Goal: Transaction & Acquisition: Download file/media

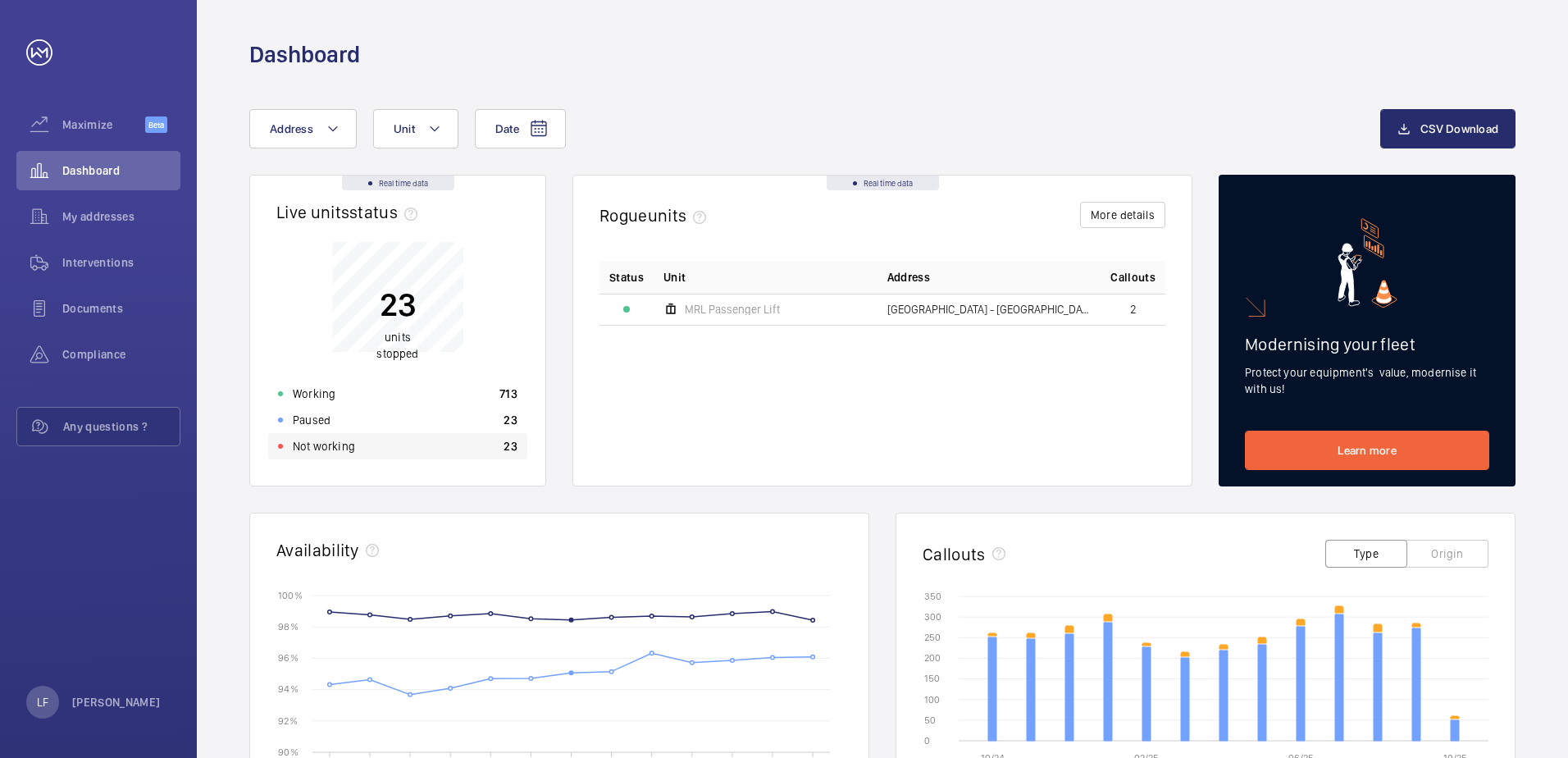
click at [327, 445] on p "Not working" at bounding box center [324, 446] width 63 height 17
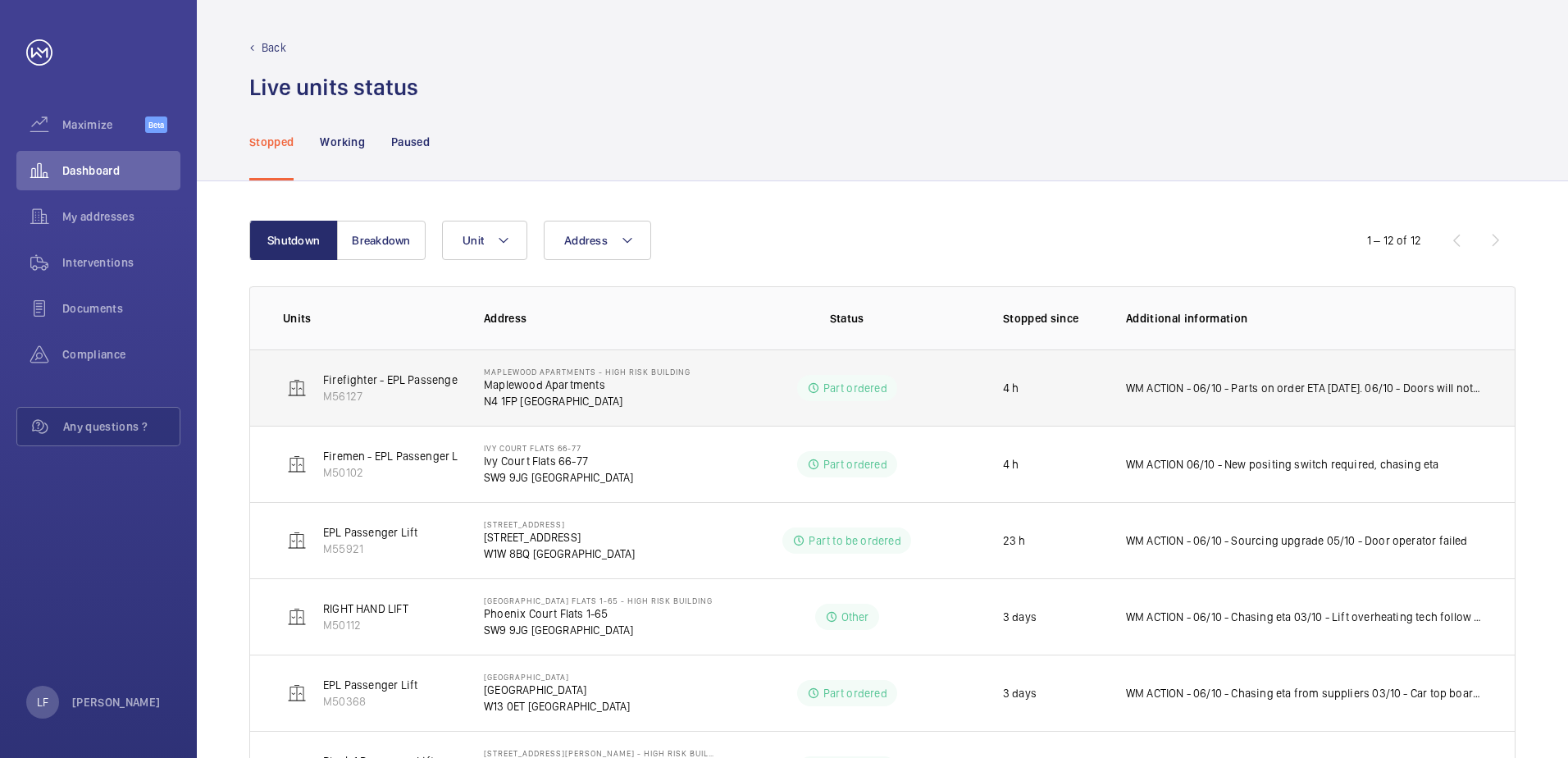
click at [546, 400] on p "N4 1FP [GEOGRAPHIC_DATA]" at bounding box center [586, 400] width 206 height 17
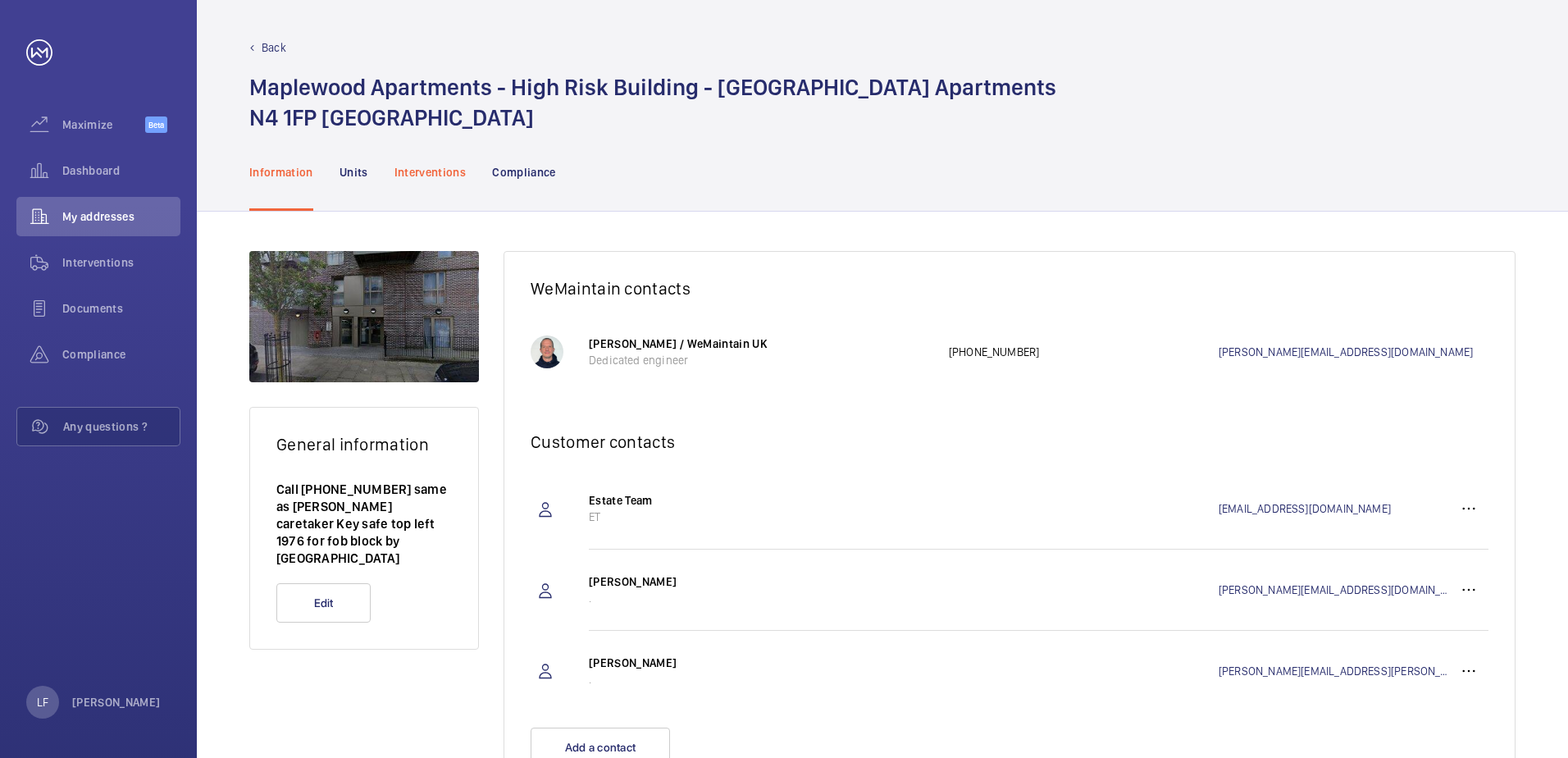
click at [432, 176] on p "Interventions" at bounding box center [430, 171] width 72 height 17
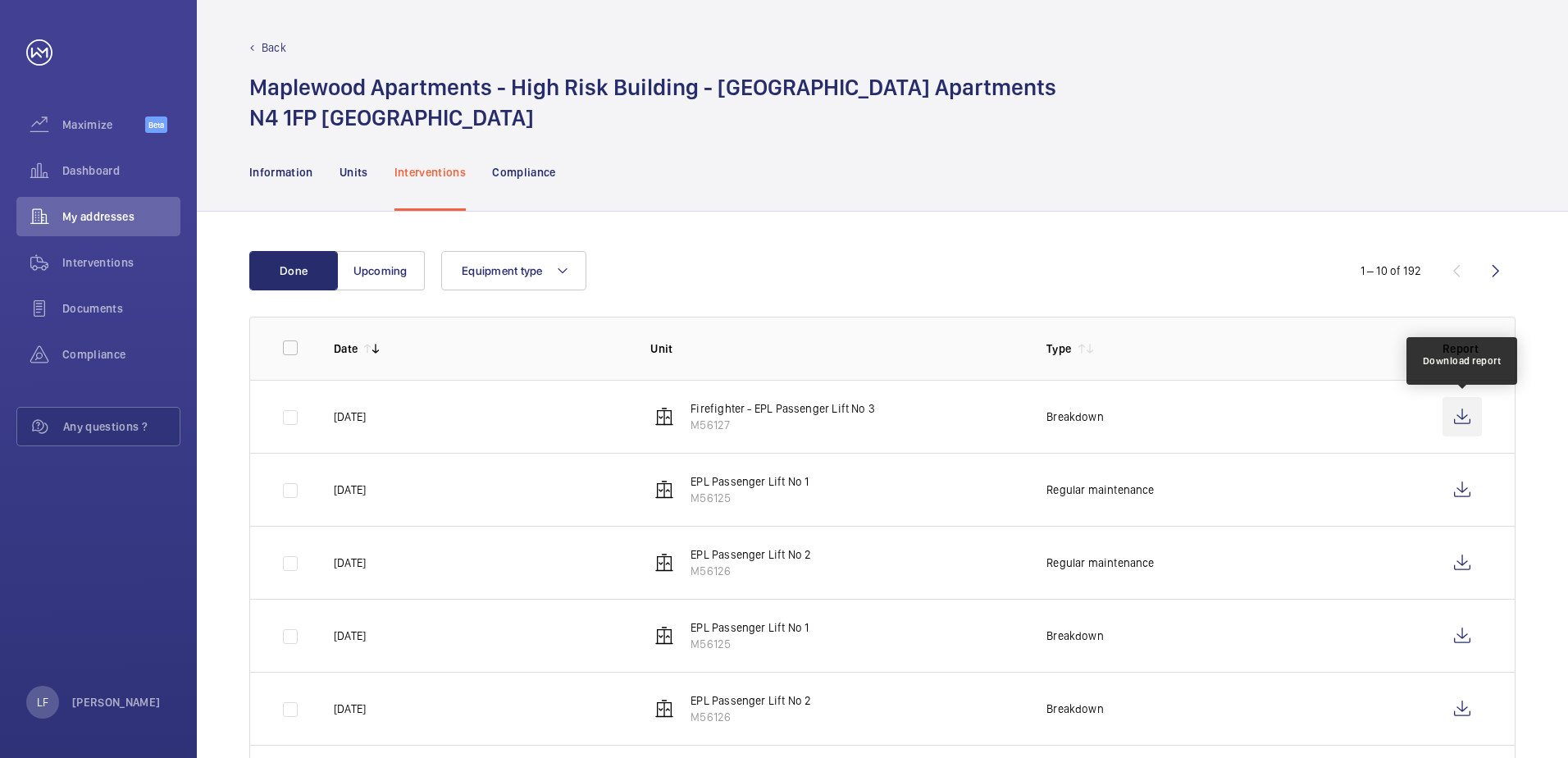
click at [1454, 411] on wm-front-icon-button at bounding box center [1462, 416] width 39 height 39
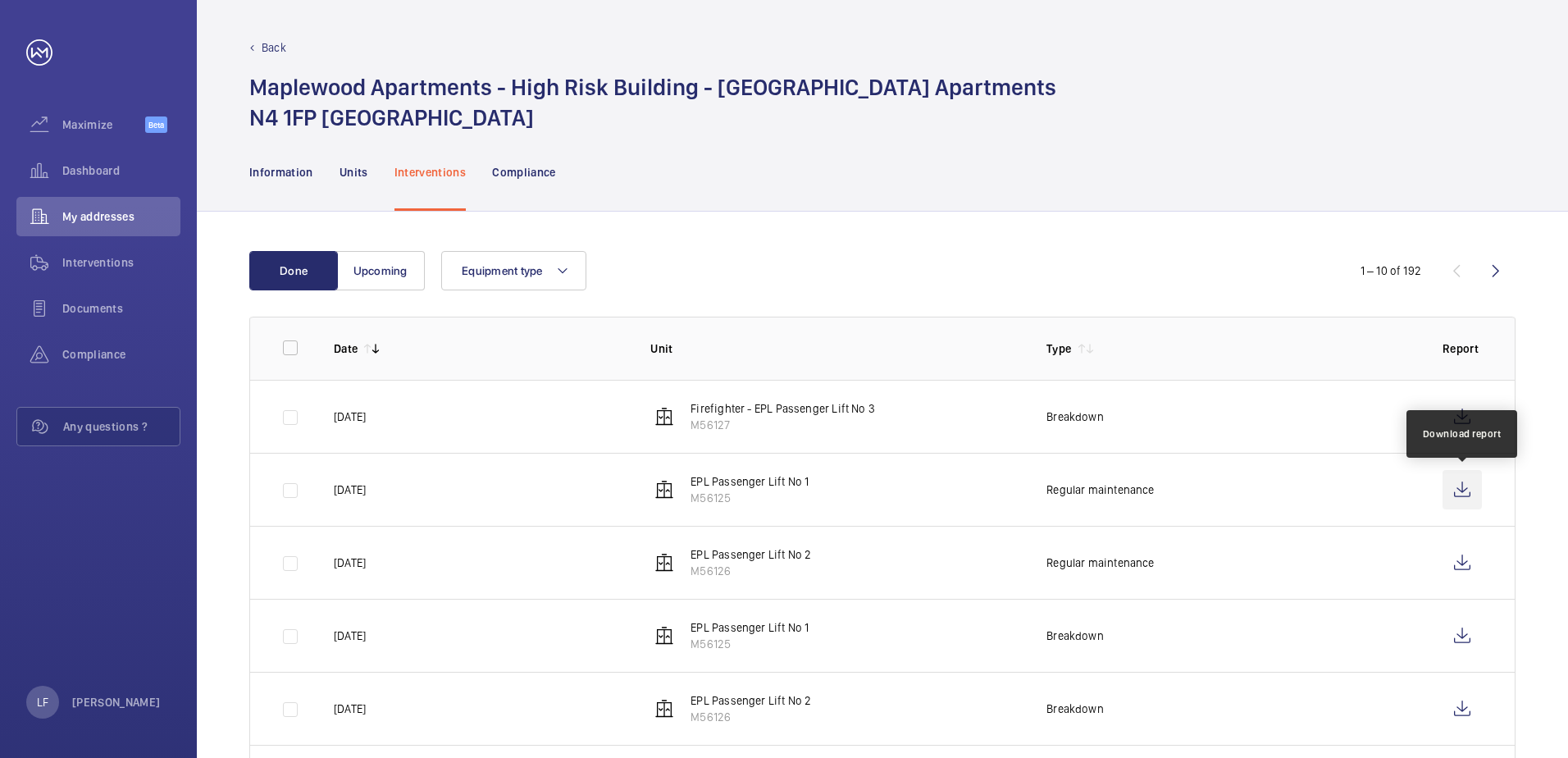
click at [1444, 488] on wm-front-icon-button at bounding box center [1462, 489] width 39 height 39
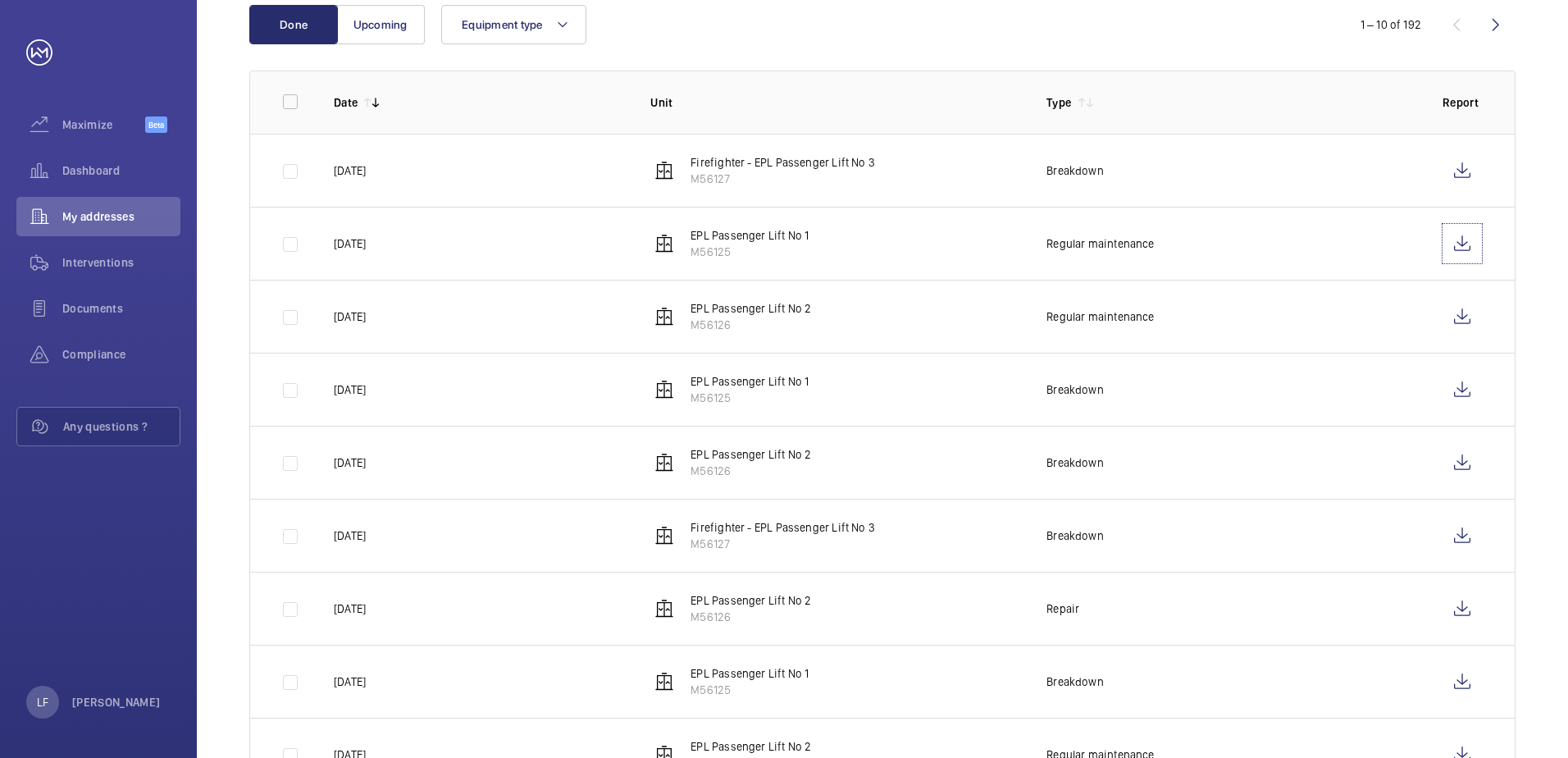
scroll to position [328, 0]
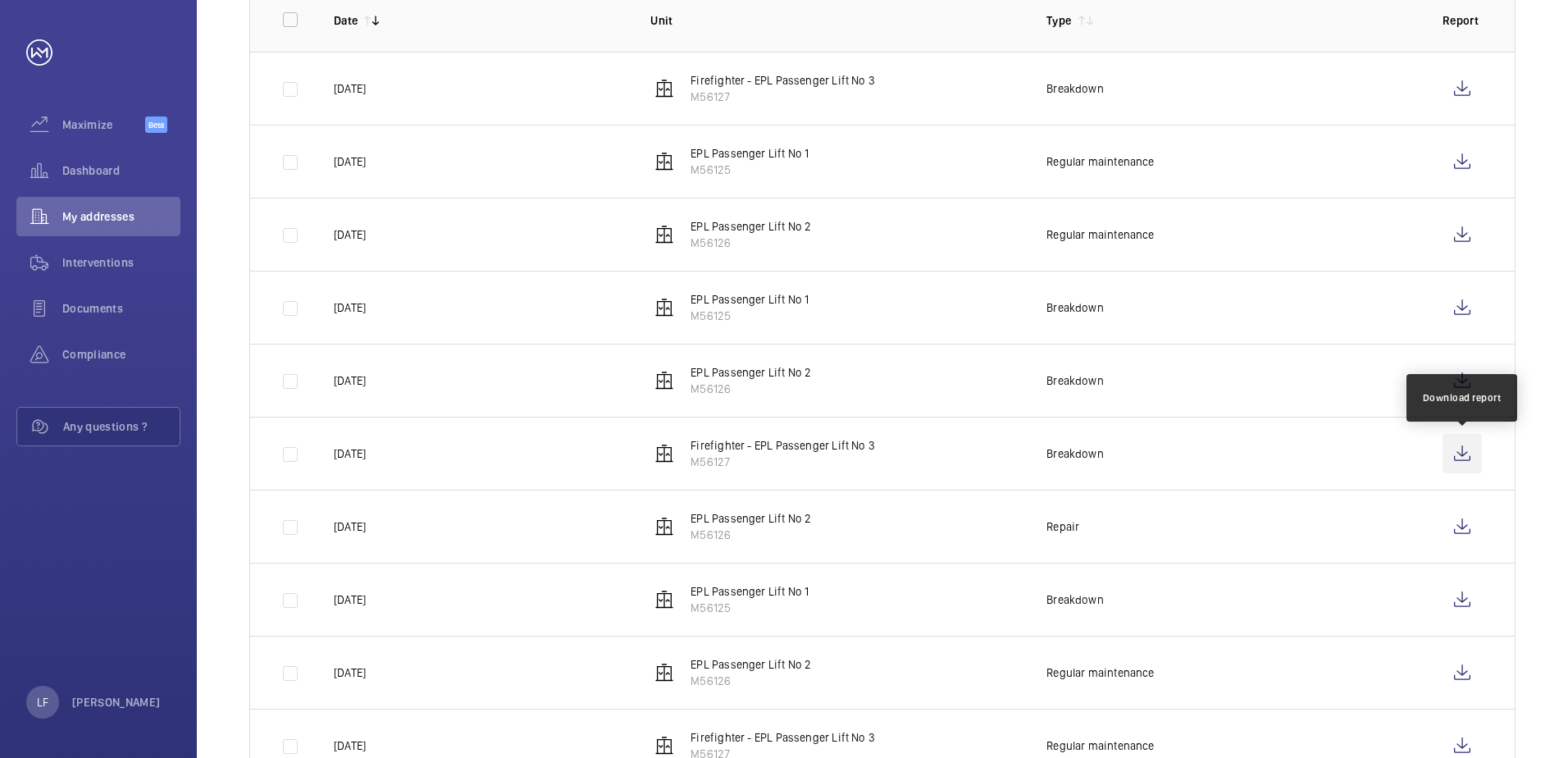
click at [1480, 449] on wm-front-icon-button at bounding box center [1462, 453] width 39 height 39
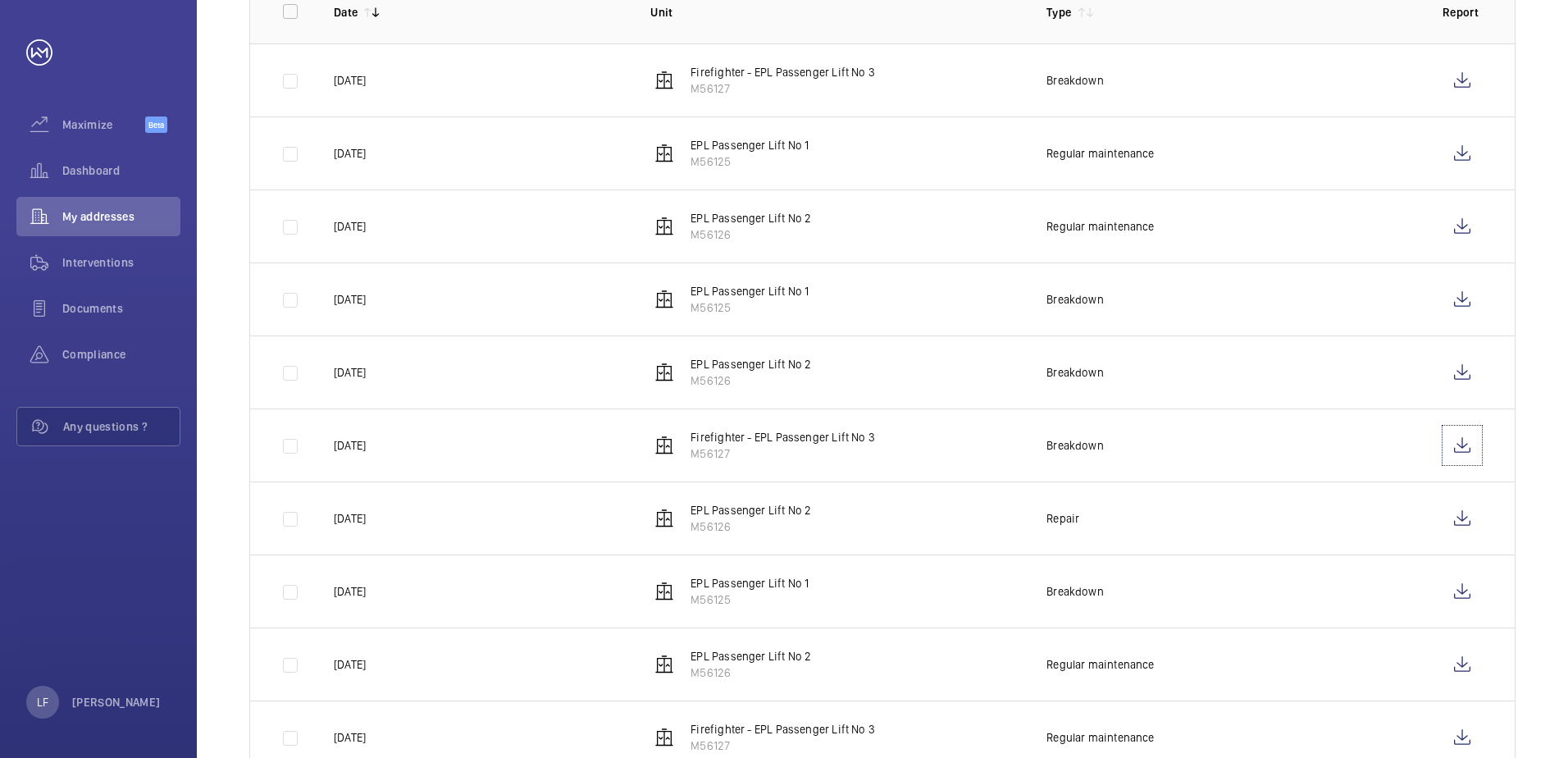
scroll to position [310, 0]
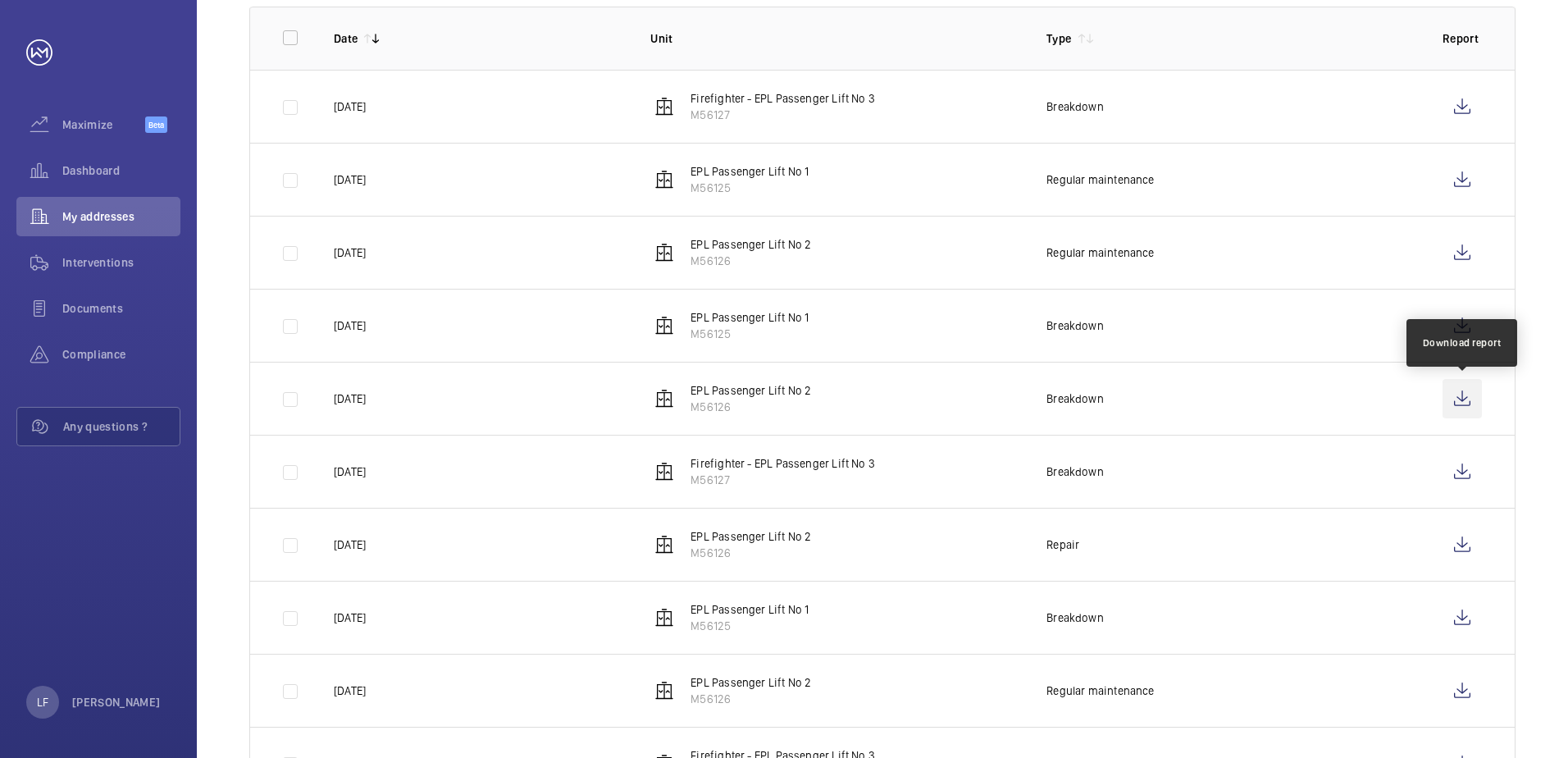
click at [1468, 408] on wm-front-icon-button at bounding box center [1462, 398] width 39 height 39
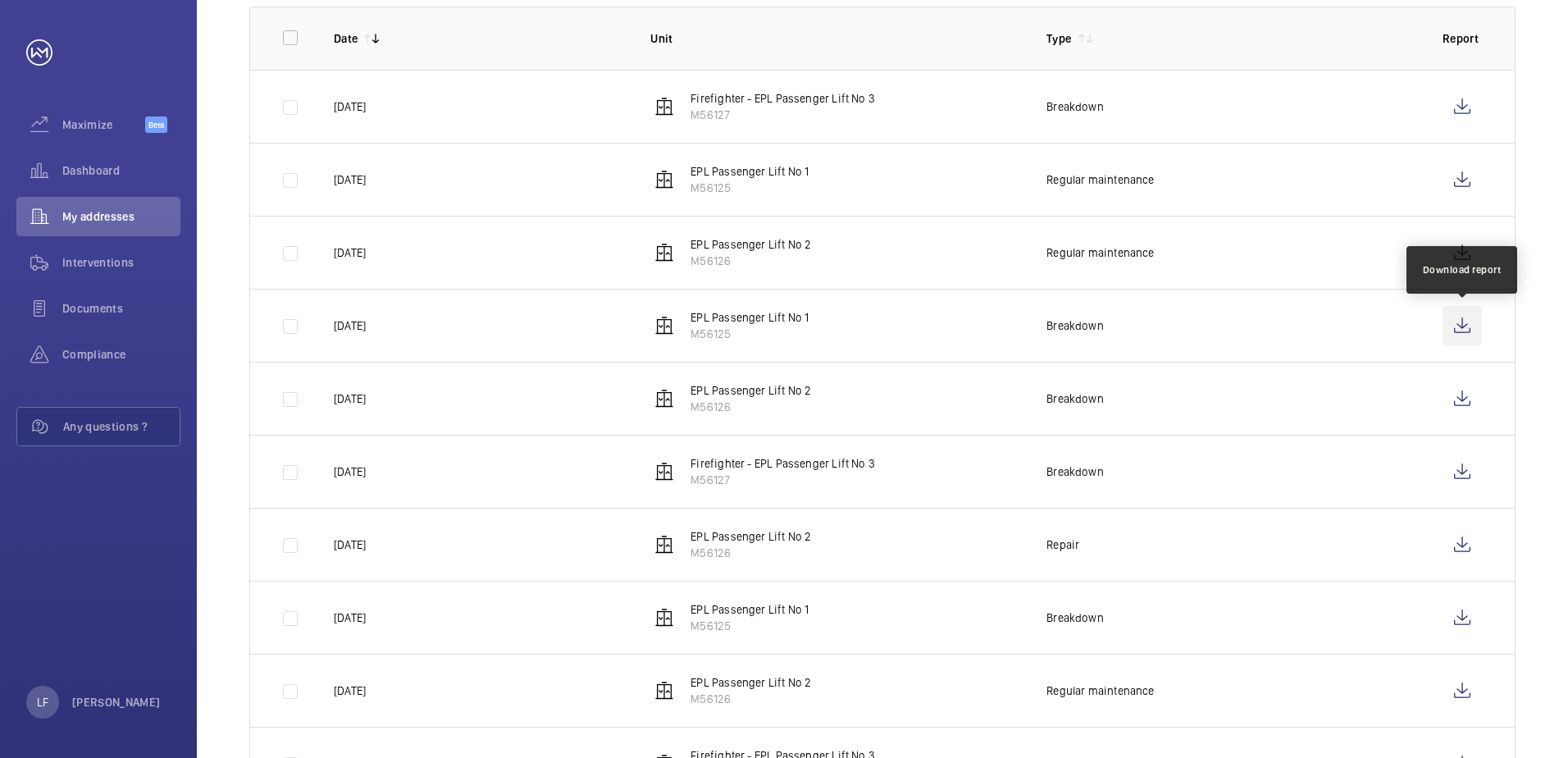
click at [1461, 329] on wm-front-icon-button at bounding box center [1462, 325] width 39 height 39
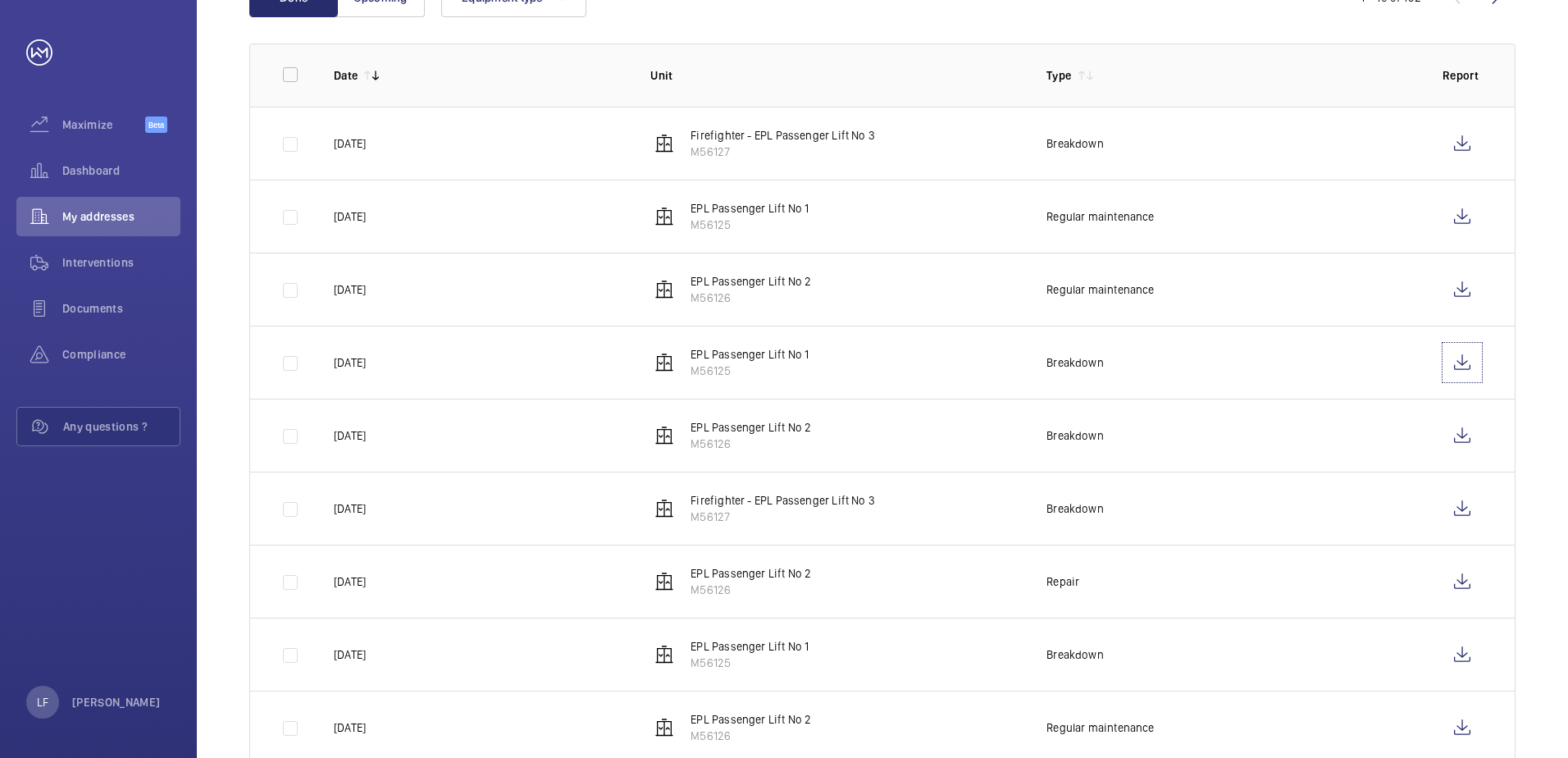
scroll to position [146, 0]
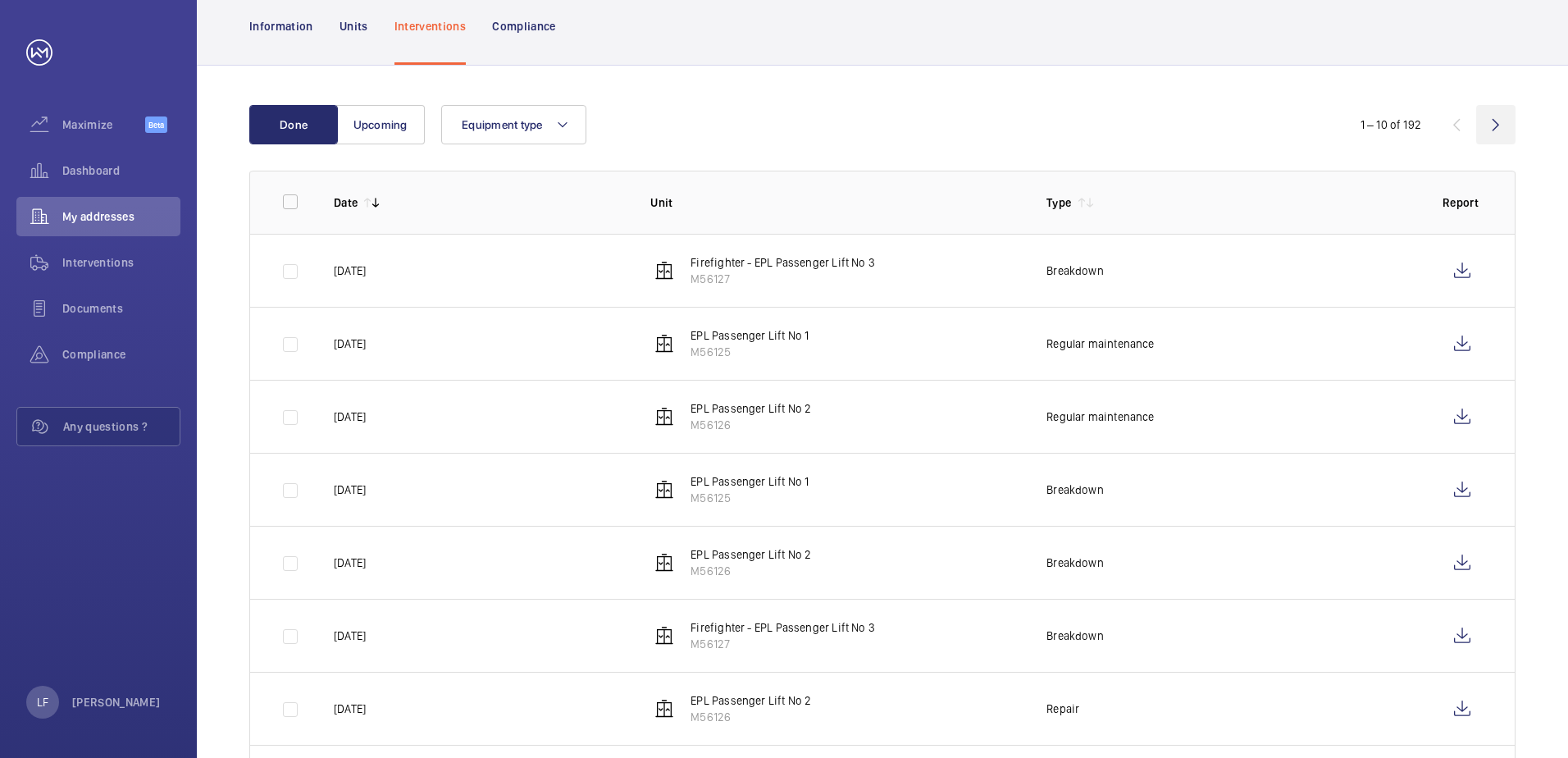
click at [1488, 132] on wm-front-icon-button at bounding box center [1495, 124] width 39 height 39
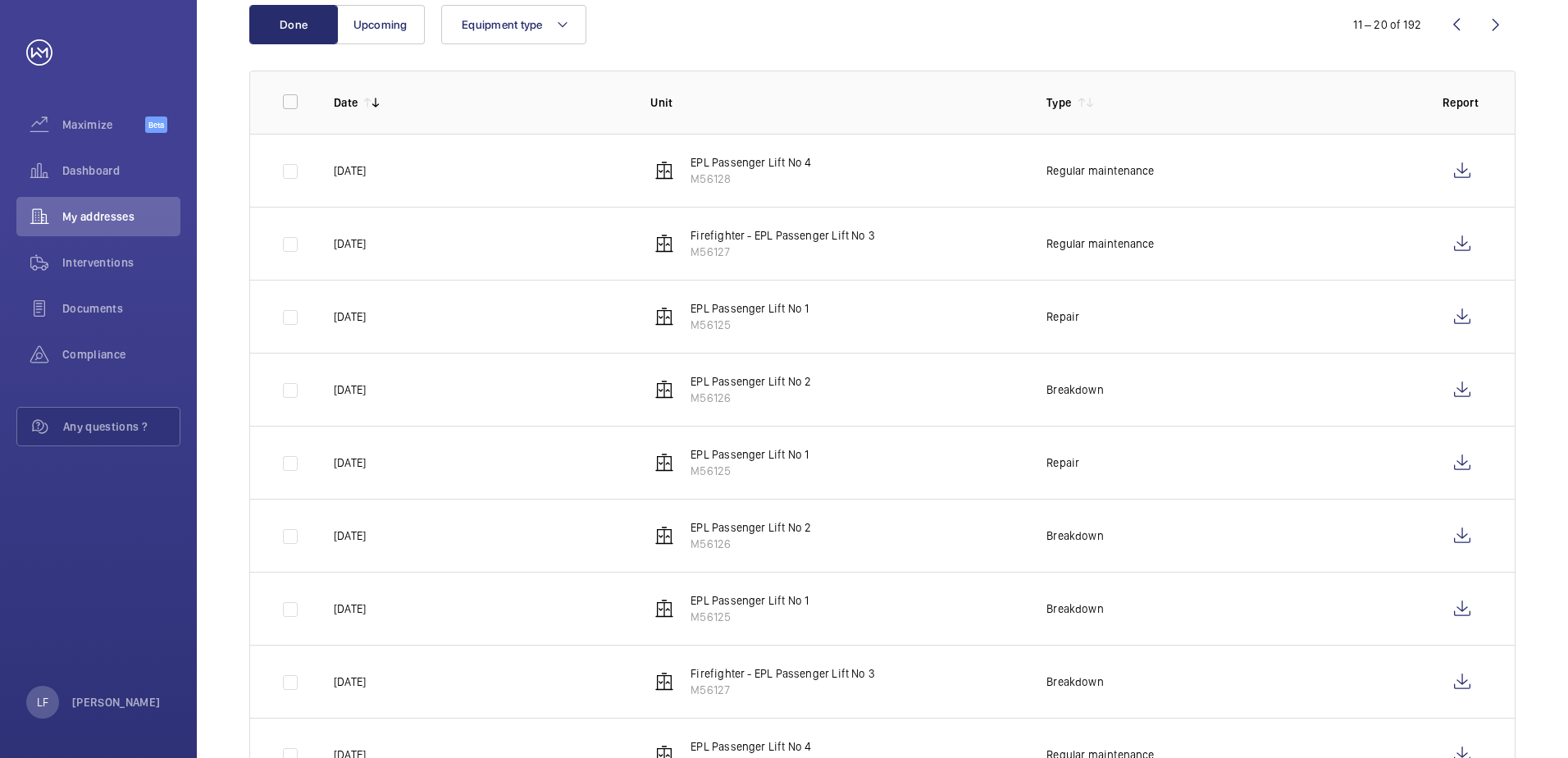
scroll to position [328, 0]
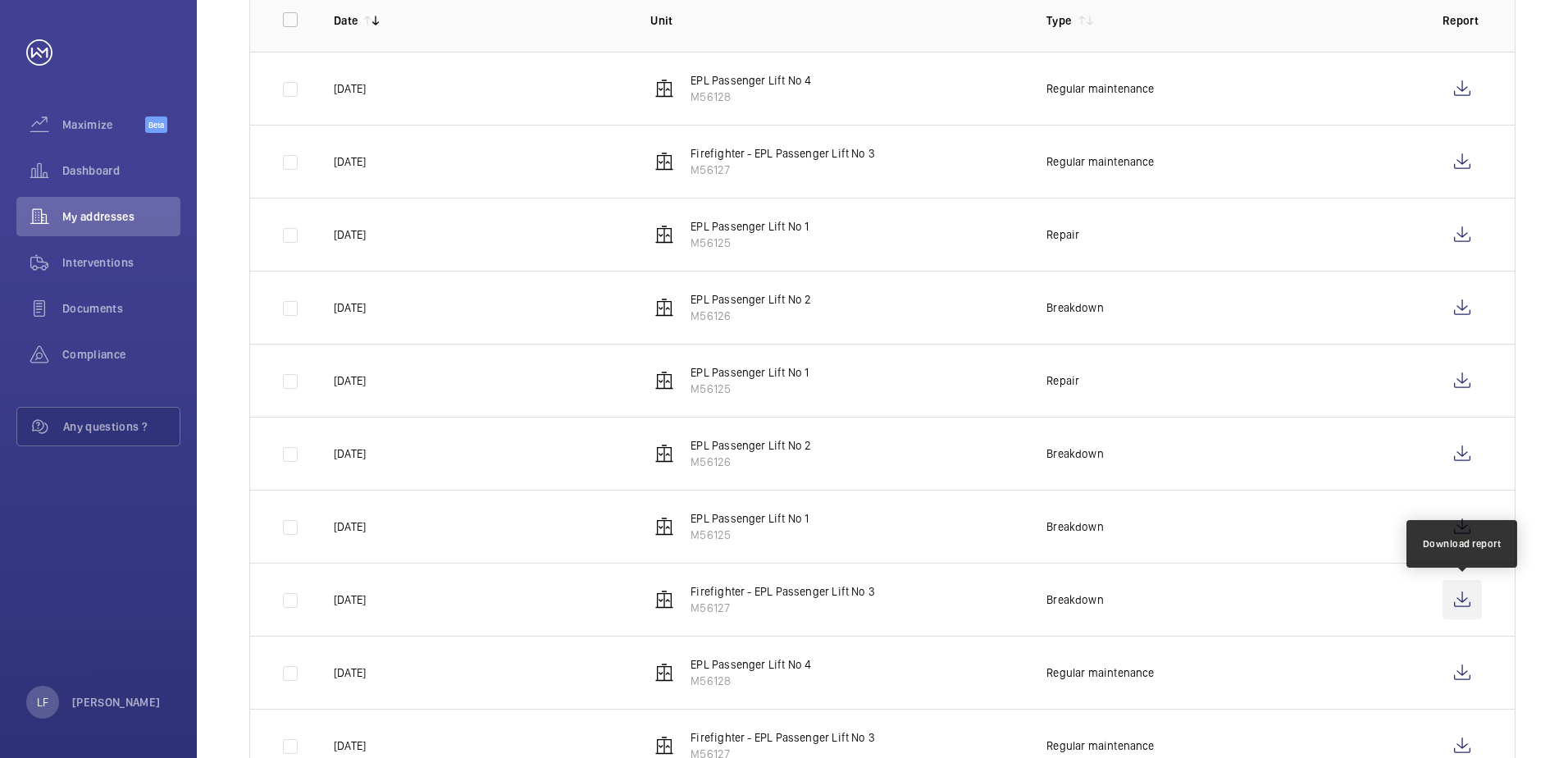
click at [1467, 594] on wm-front-icon-button at bounding box center [1462, 599] width 39 height 39
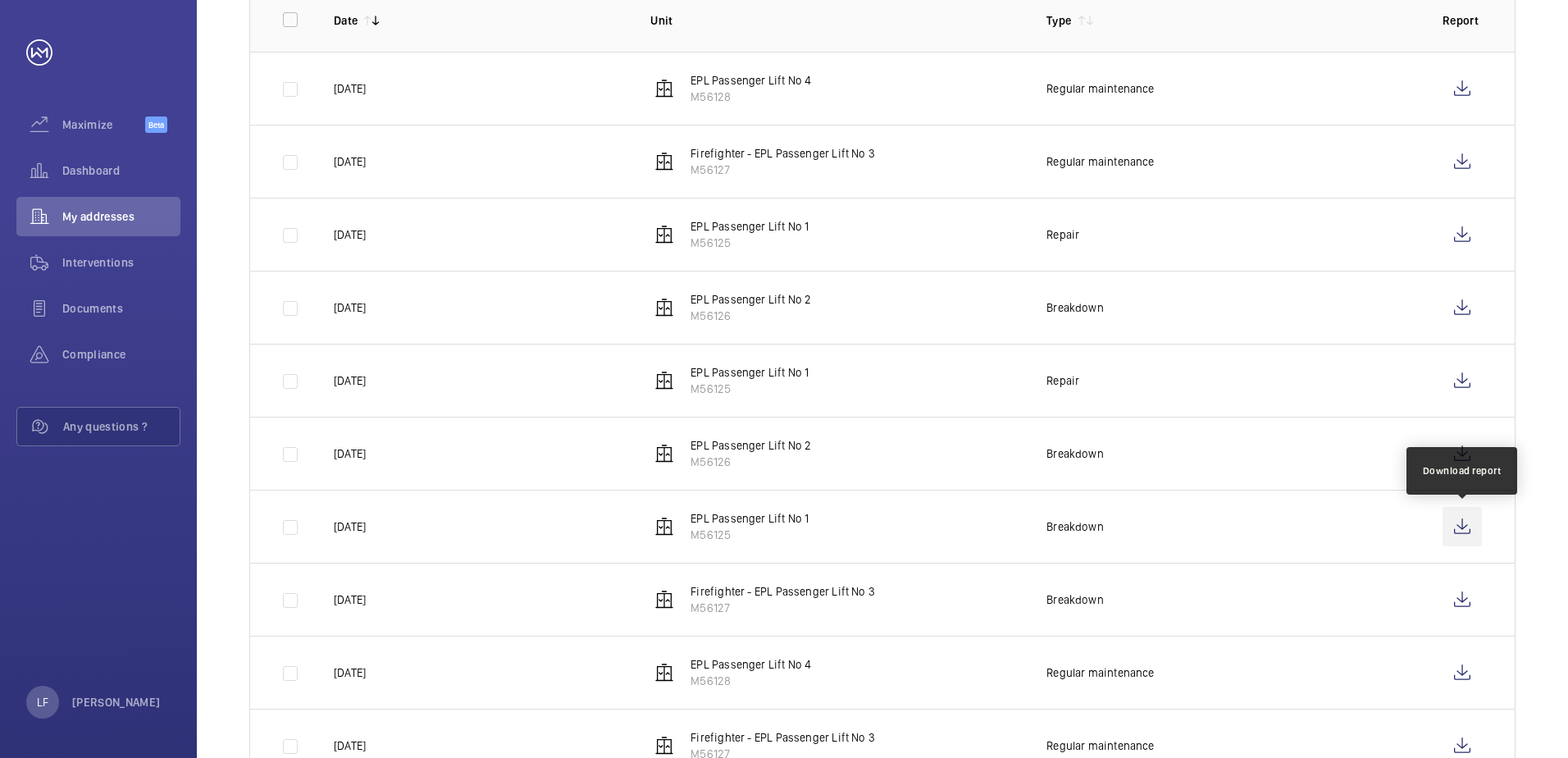
click at [1452, 533] on wm-front-icon-button at bounding box center [1462, 526] width 39 height 39
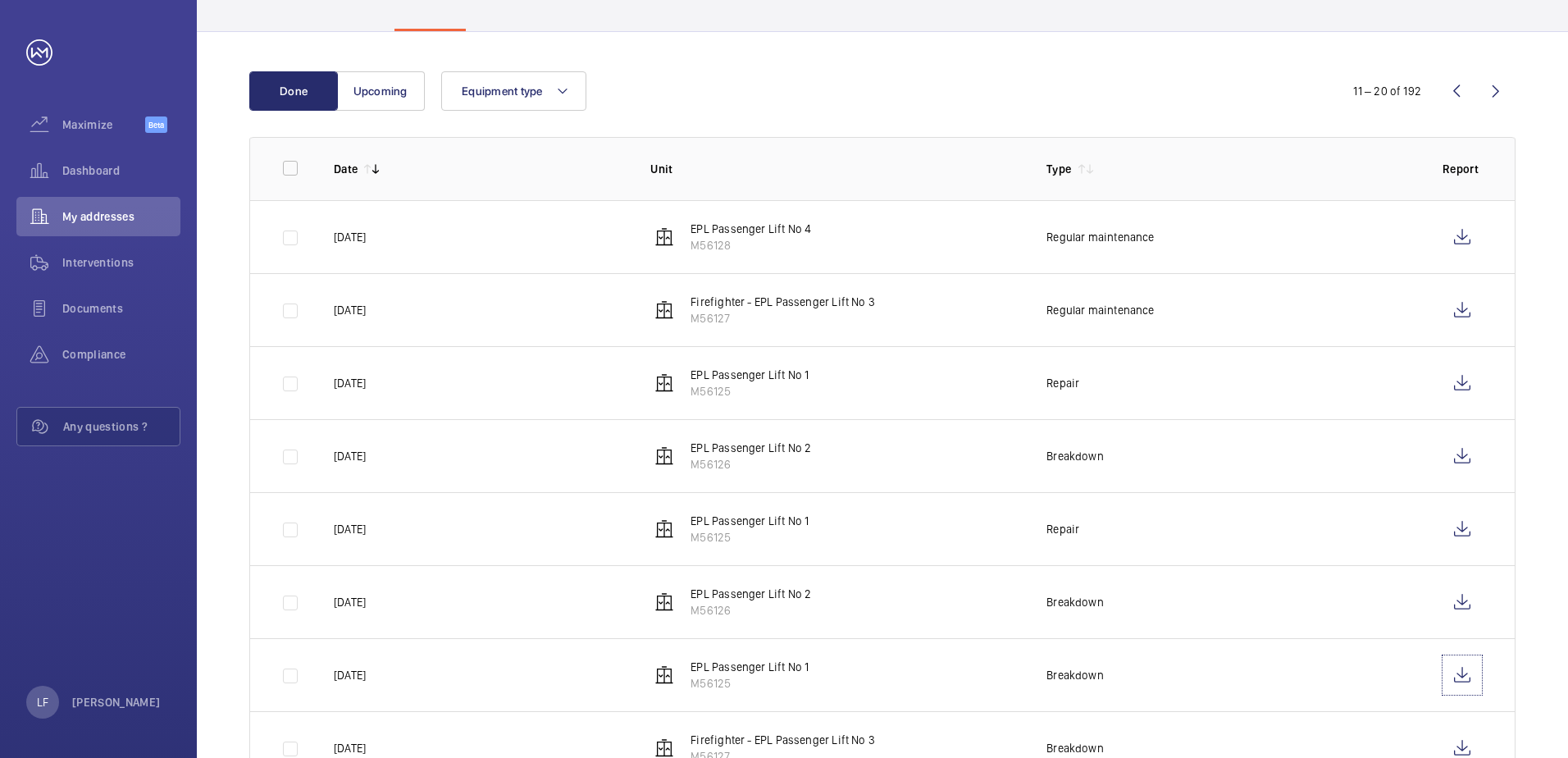
scroll to position [64, 0]
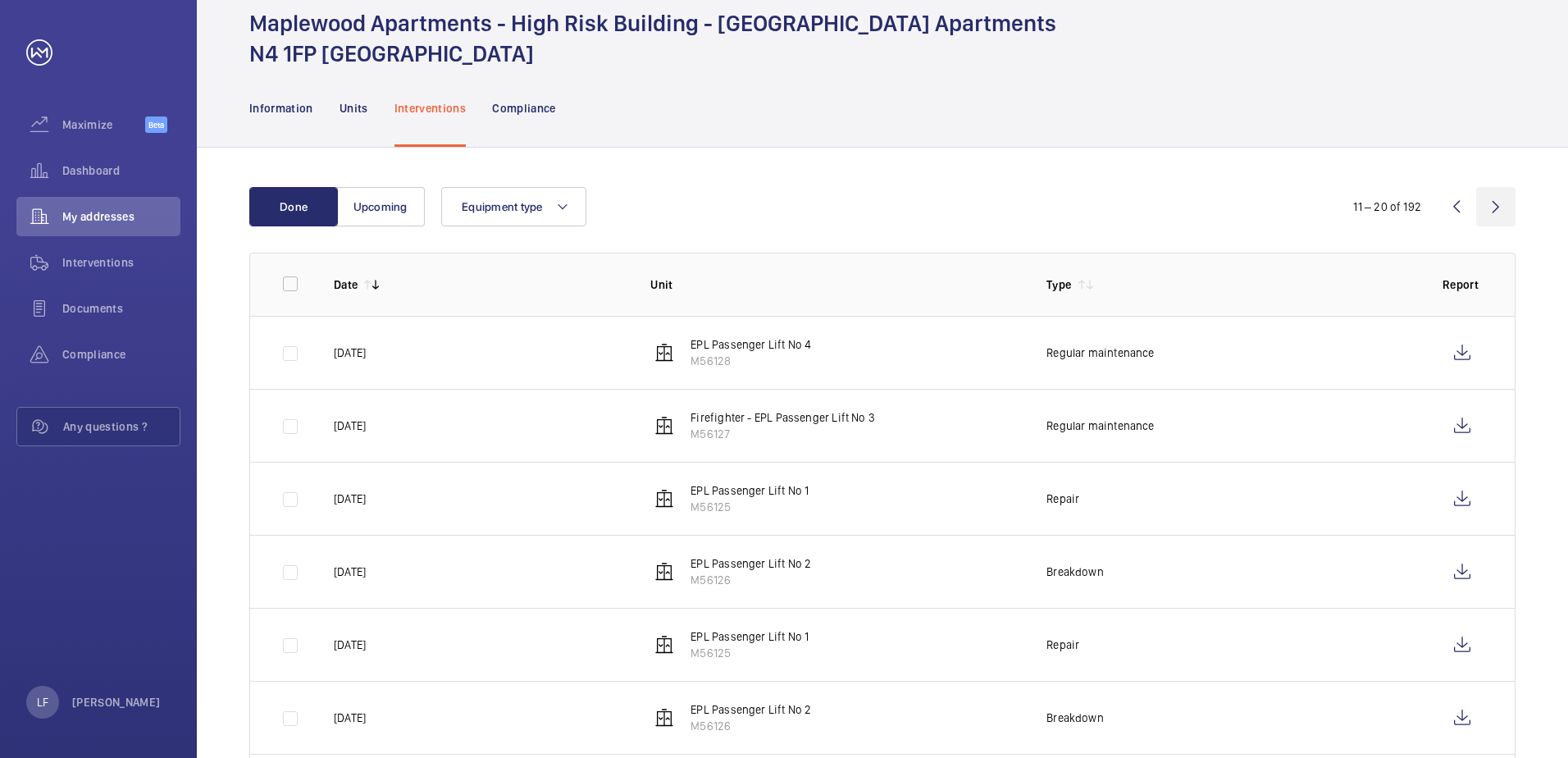
click at [1487, 207] on wm-front-icon-button at bounding box center [1495, 206] width 39 height 39
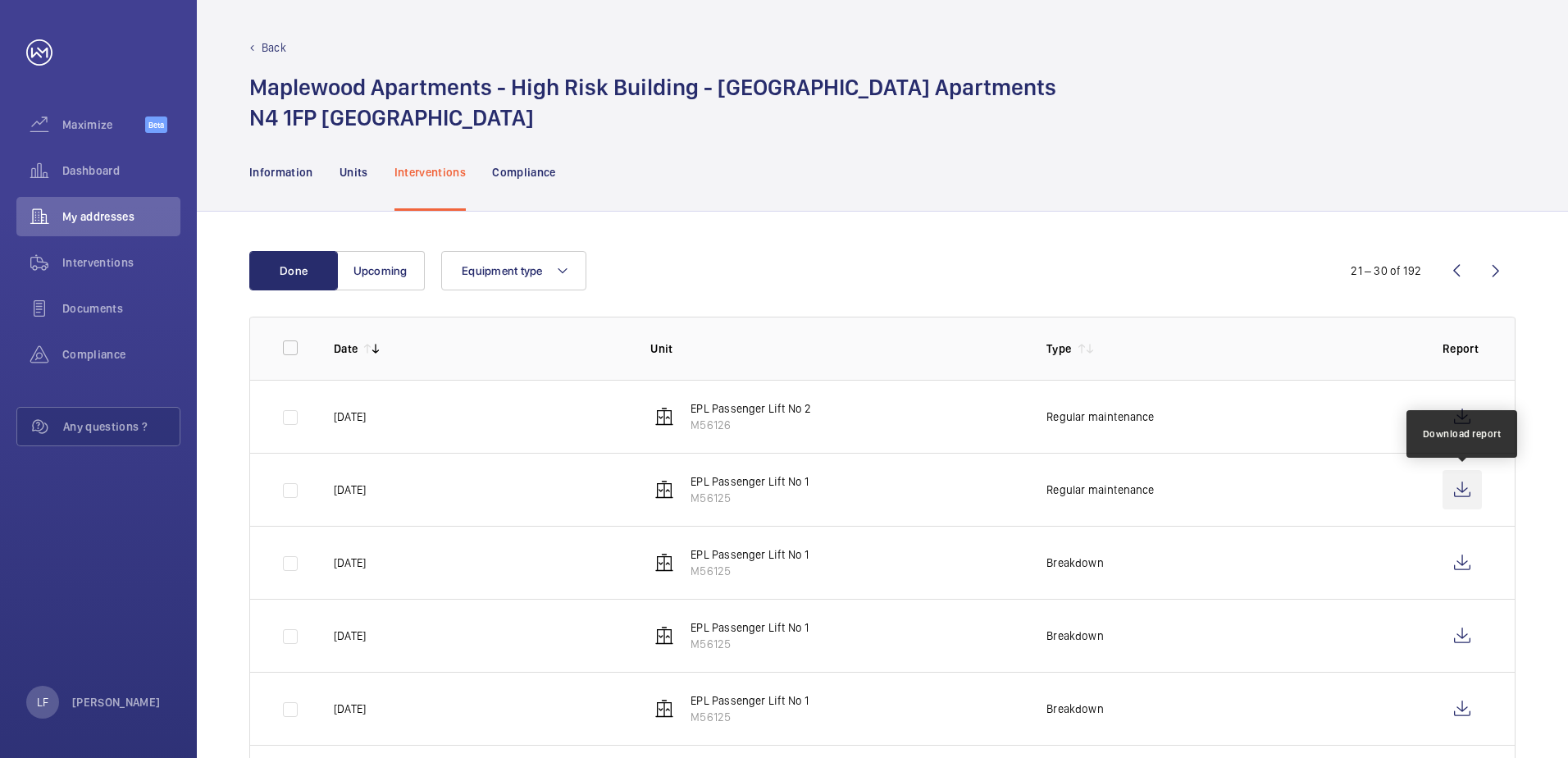
click at [1458, 493] on wm-front-icon-button at bounding box center [1462, 489] width 39 height 39
